Goal: Navigation & Orientation: Find specific page/section

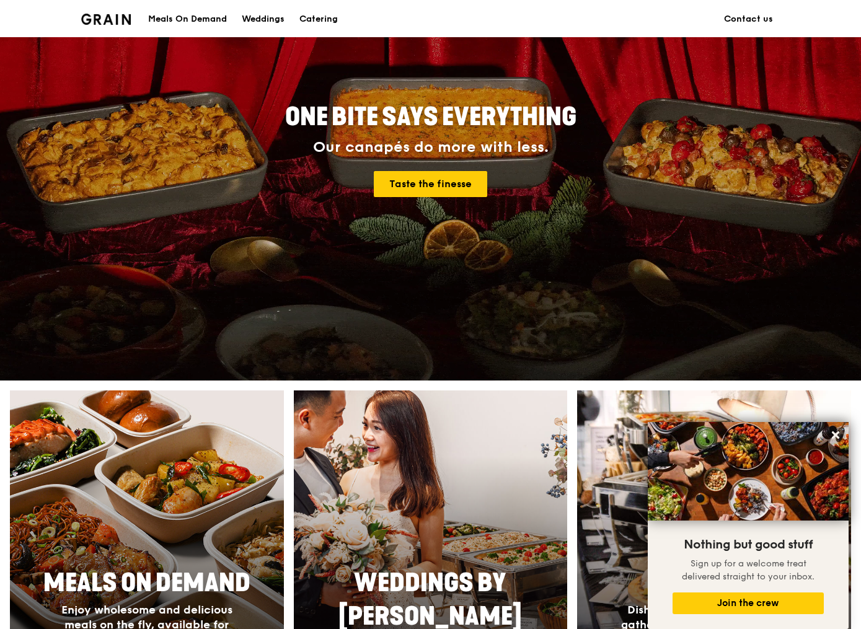
scroll to position [124, 0]
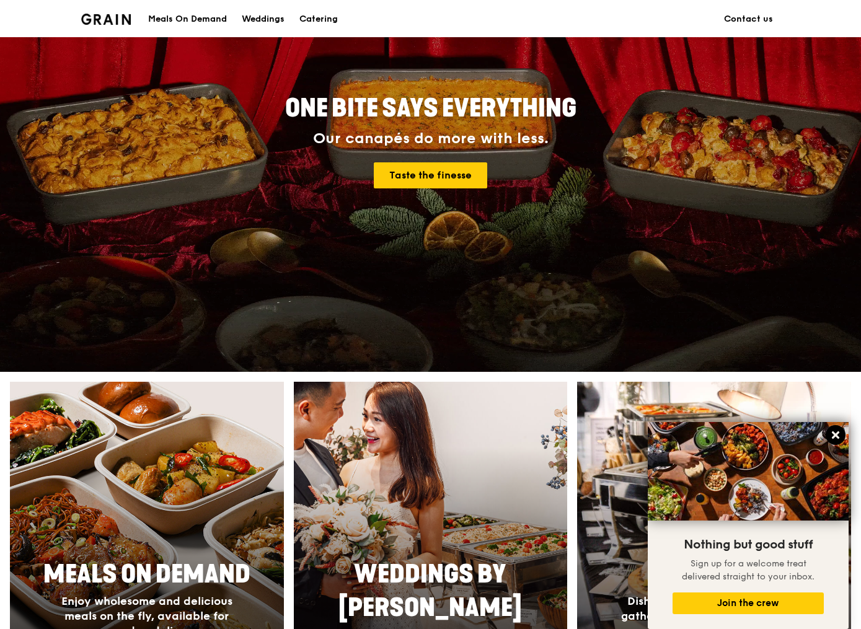
click at [839, 432] on icon at bounding box center [835, 435] width 11 height 11
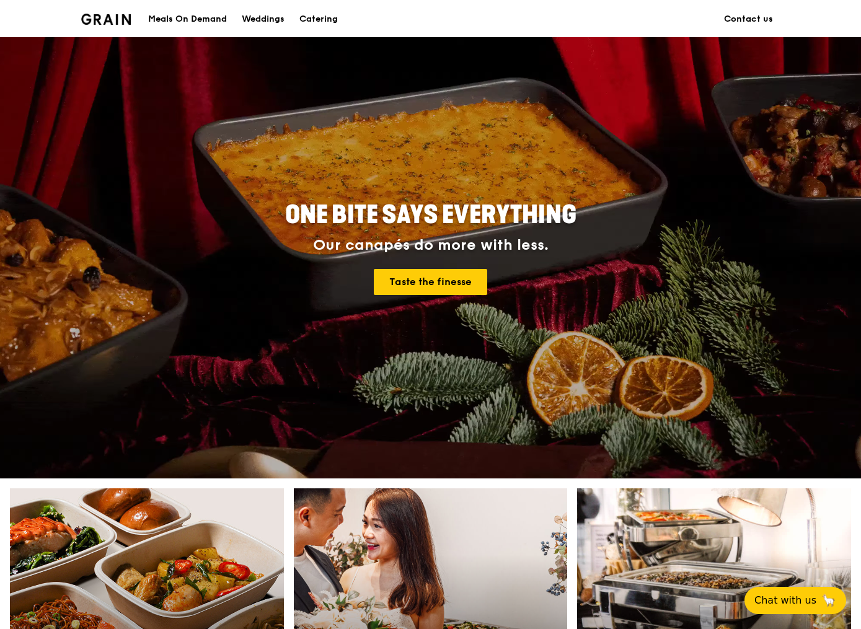
scroll to position [0, 0]
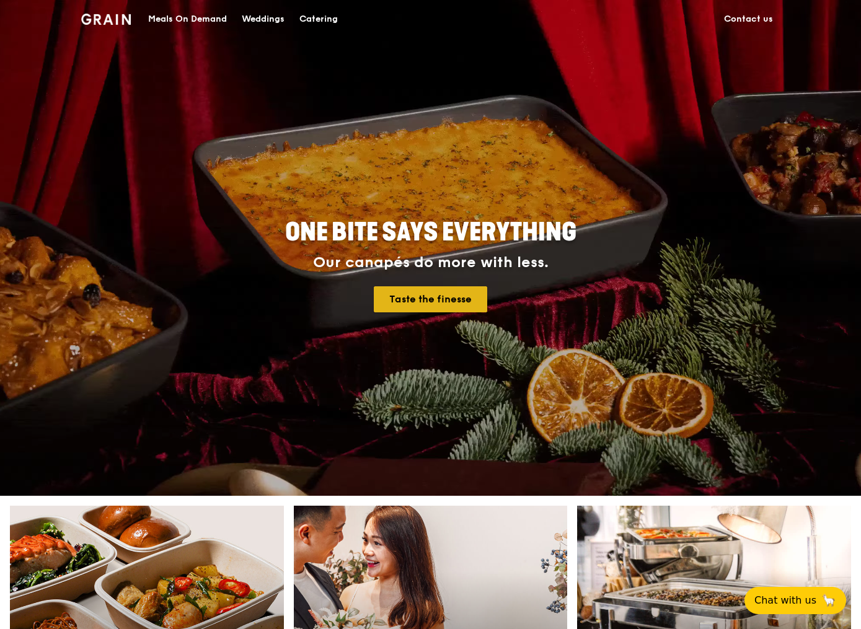
click at [451, 304] on link "Taste the finesse" at bounding box center [430, 300] width 113 height 26
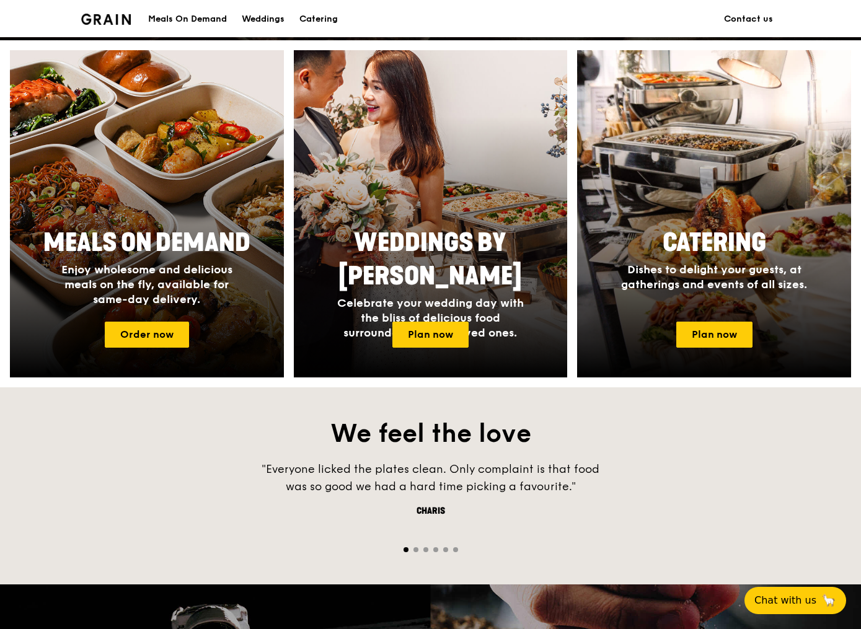
scroll to position [432, 0]
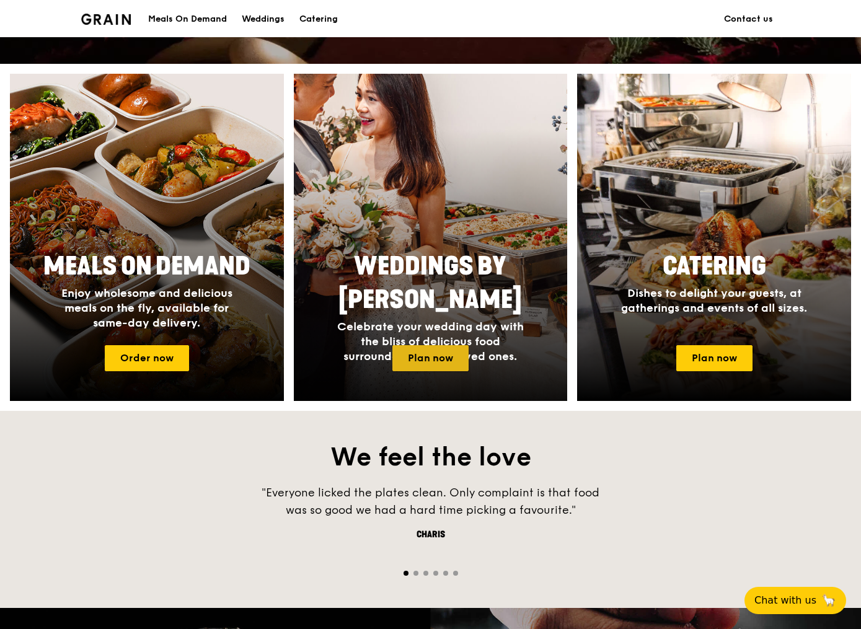
click at [440, 354] on link "Plan now" at bounding box center [431, 358] width 76 height 26
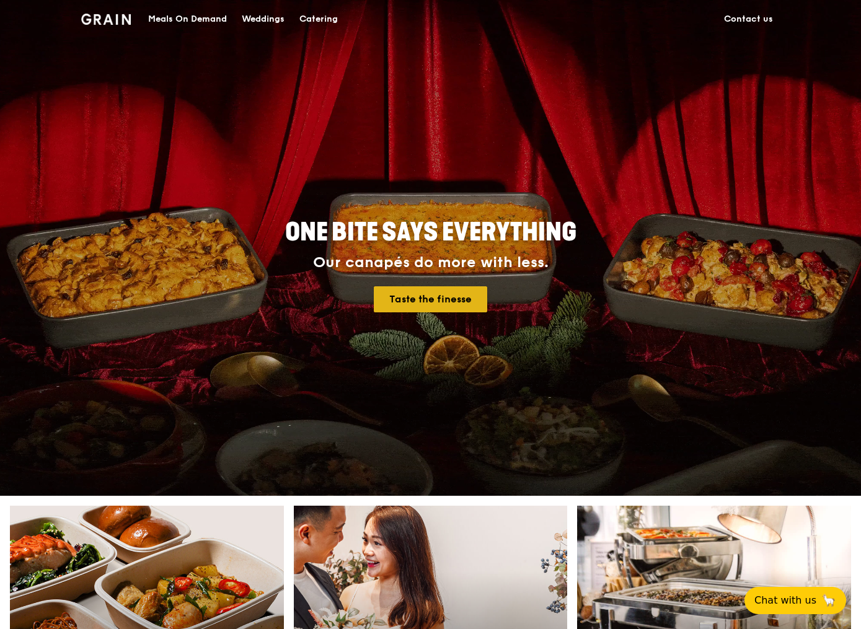
click at [438, 305] on link "Taste the finesse" at bounding box center [430, 300] width 113 height 26
